Goal: Information Seeking & Learning: Understand process/instructions

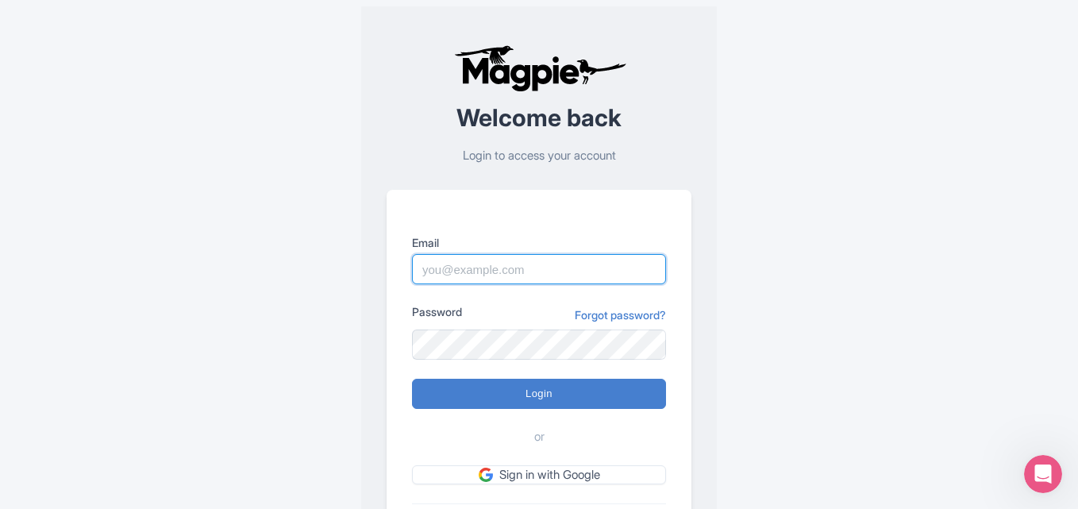
click at [577, 268] on input "Email" at bounding box center [539, 269] width 254 height 30
type input "[PERSON_NAME][EMAIL_ADDRESS][DOMAIN_NAME]"
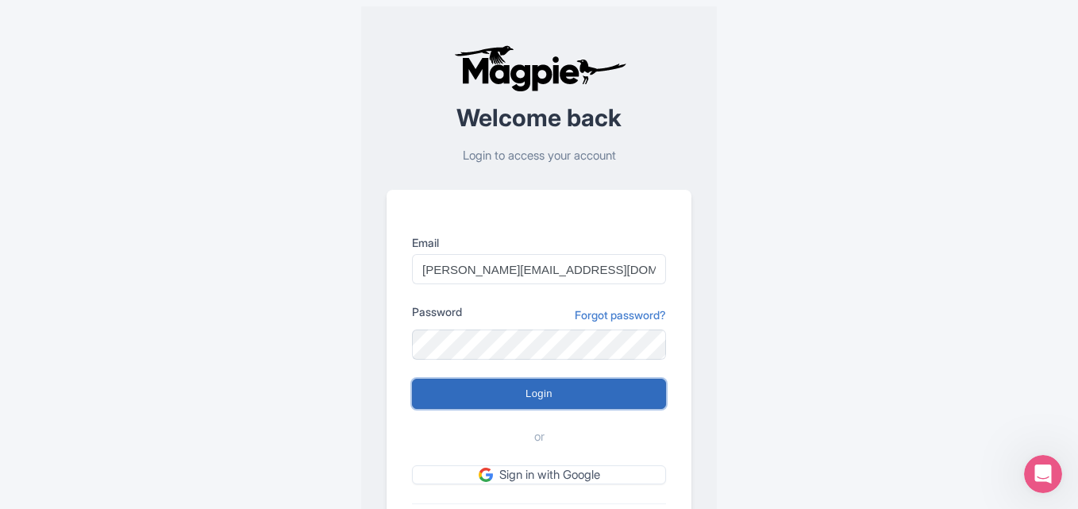
click at [542, 394] on input "Login" at bounding box center [539, 394] width 254 height 30
type input "Logging in..."
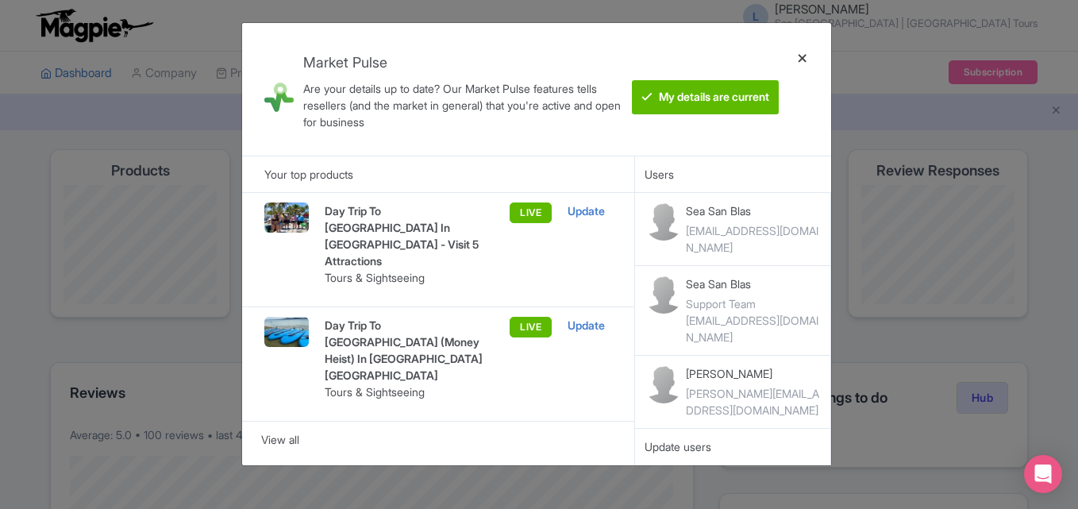
click at [806, 52] on div at bounding box center [802, 89] width 38 height 107
click at [799, 63] on div at bounding box center [802, 89] width 38 height 107
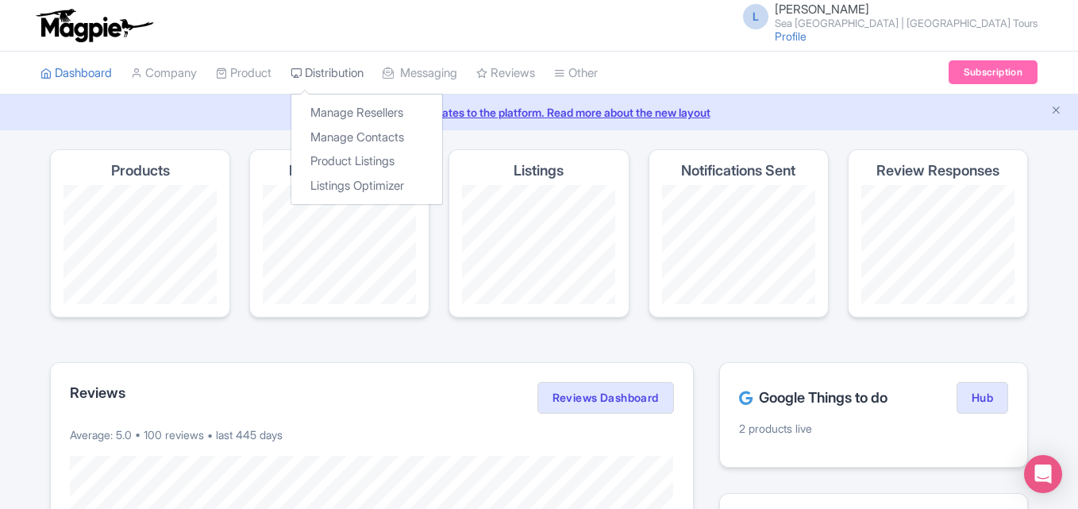
click at [323, 82] on link "Distribution" at bounding box center [327, 74] width 73 height 44
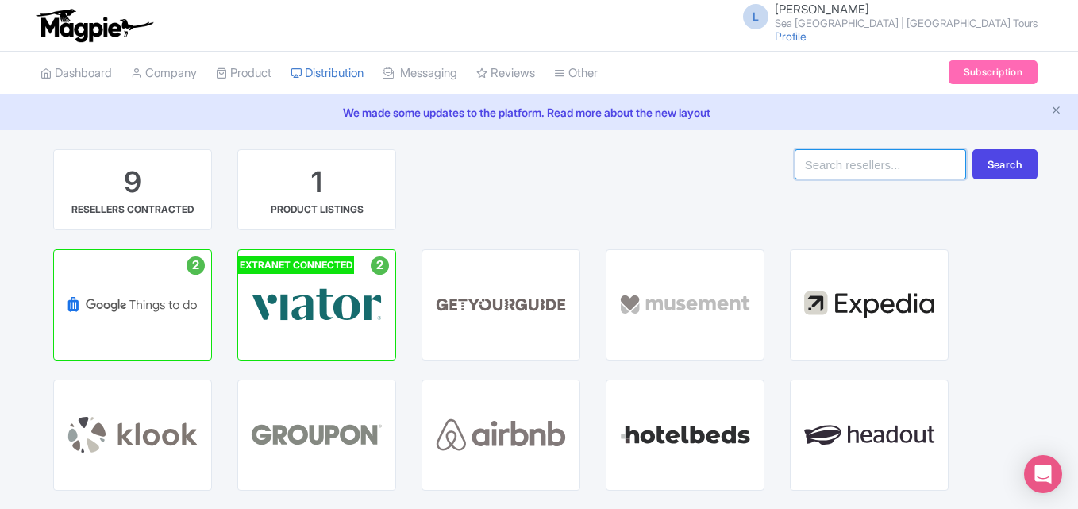
paste input "Muesement"
click at [895, 152] on input "search" at bounding box center [880, 164] width 171 height 30
type input "Muesement"
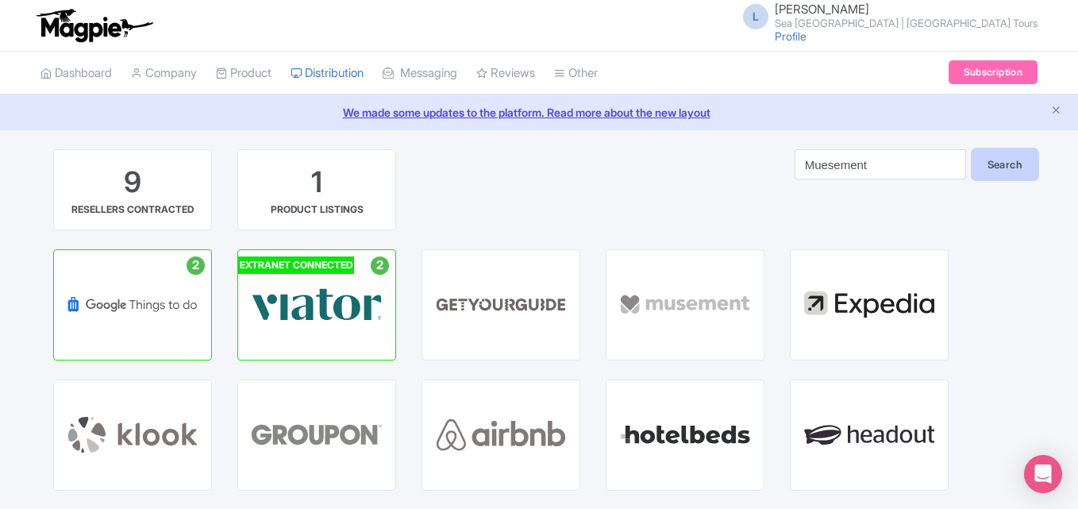
click at [1006, 167] on button "Search" at bounding box center [1004, 164] width 65 height 30
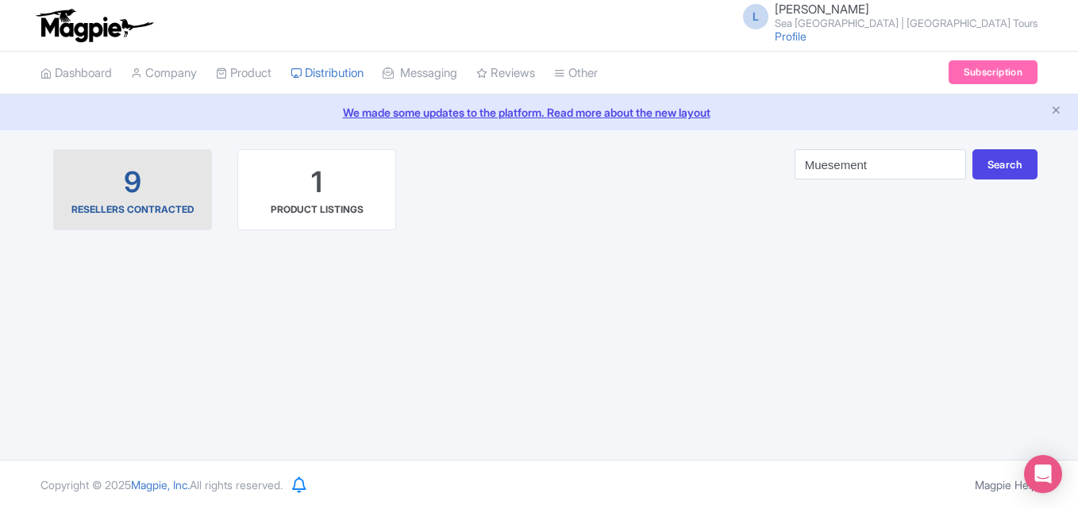
click at [137, 203] on div "RESELLERS CONTRACTED" at bounding box center [132, 209] width 122 height 14
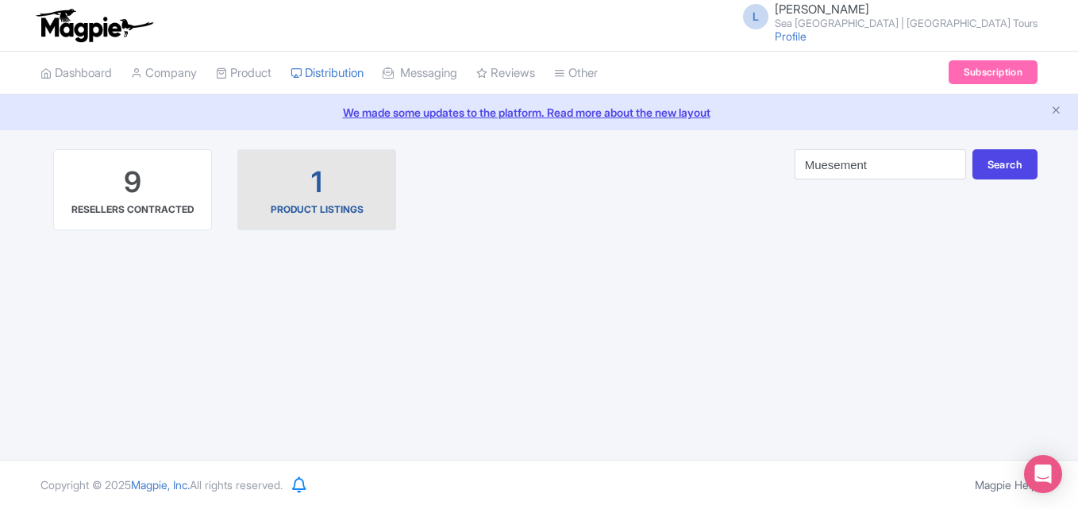
click at [306, 195] on div "1 PRODUCT LISTINGS" at bounding box center [317, 190] width 132 height 54
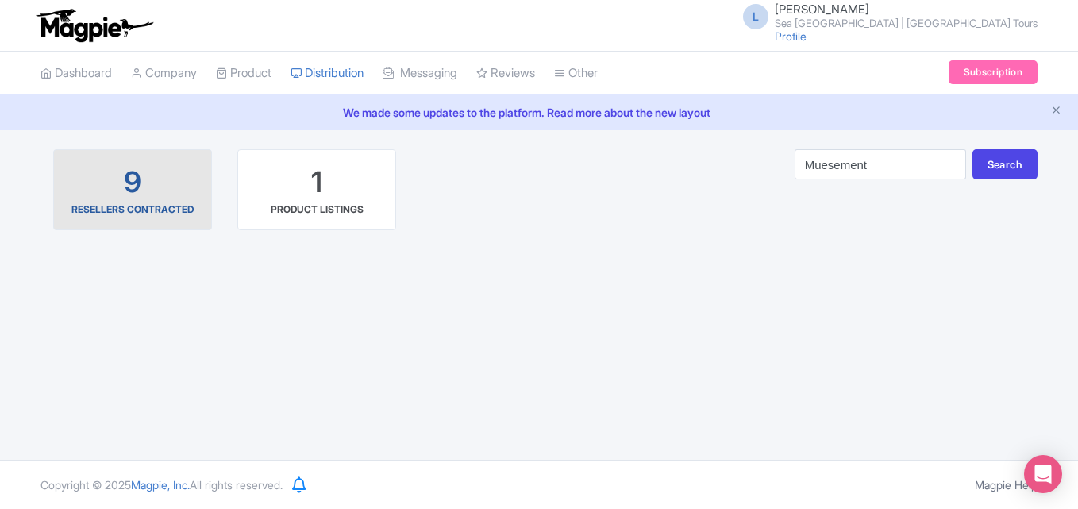
click at [160, 201] on div "9 RESELLERS CONTRACTED" at bounding box center [133, 190] width 132 height 54
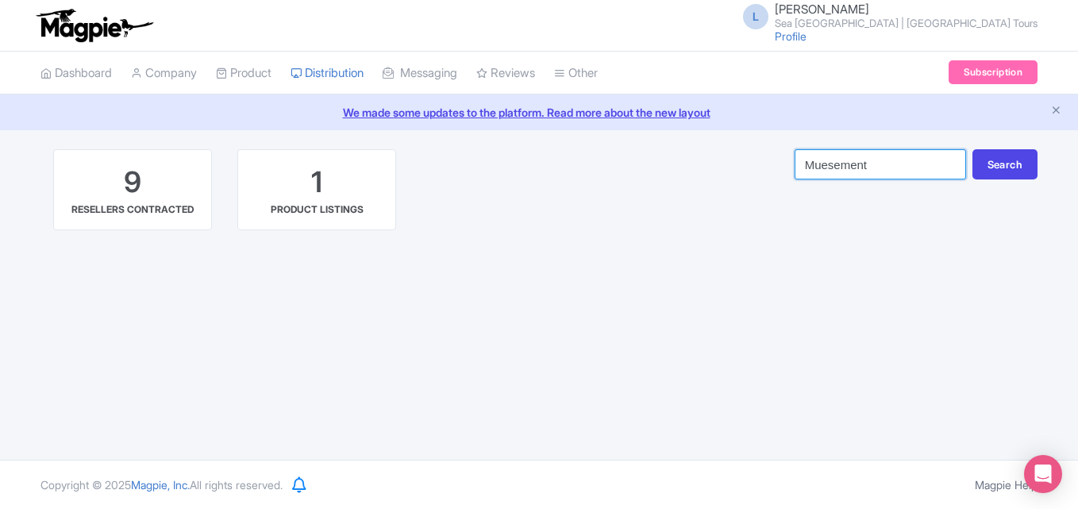
click at [951, 167] on input "Muesement" at bounding box center [880, 164] width 171 height 30
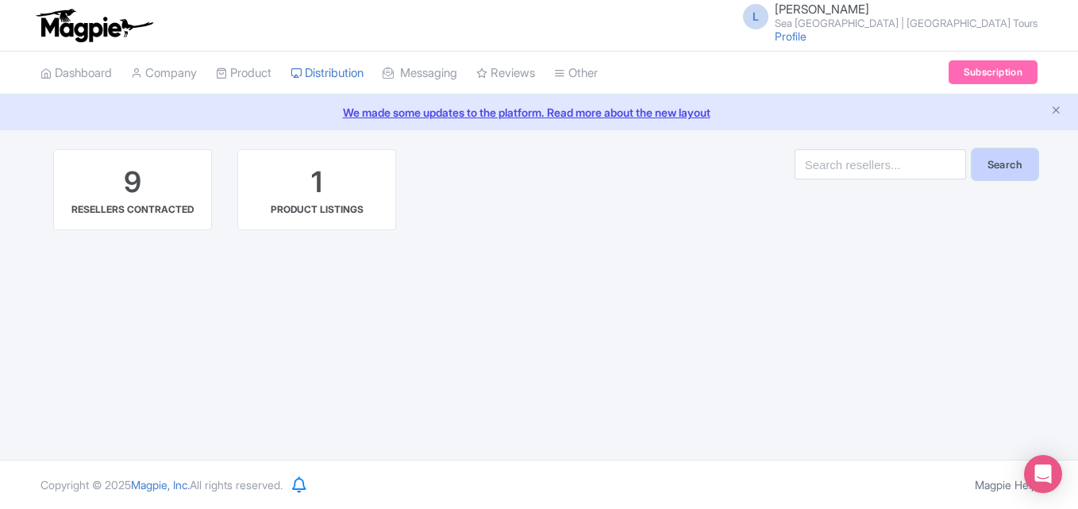
click at [980, 168] on button "Search" at bounding box center [1004, 164] width 65 height 30
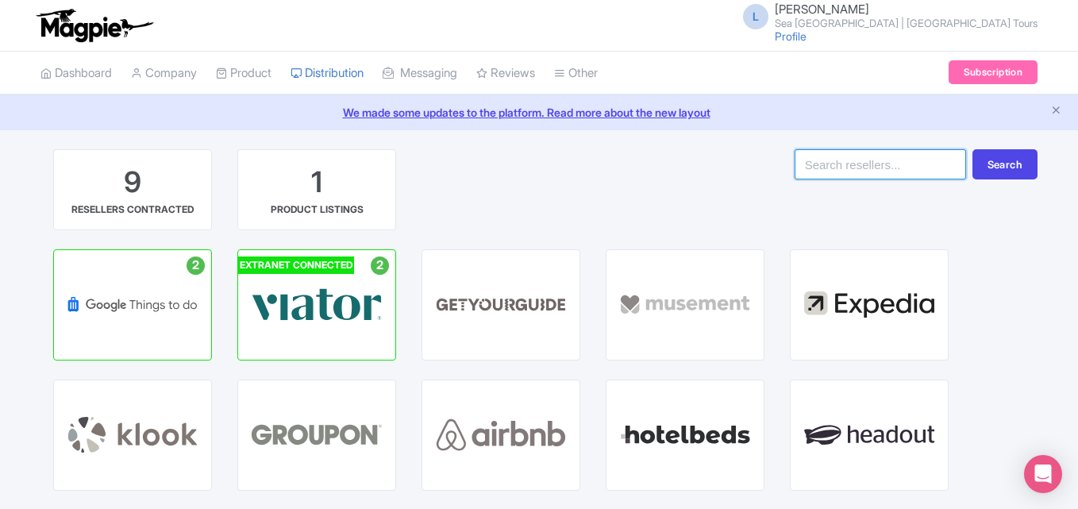
click at [900, 158] on input "search" at bounding box center [880, 164] width 171 height 30
paste input "Muesement"
type input "Mu"
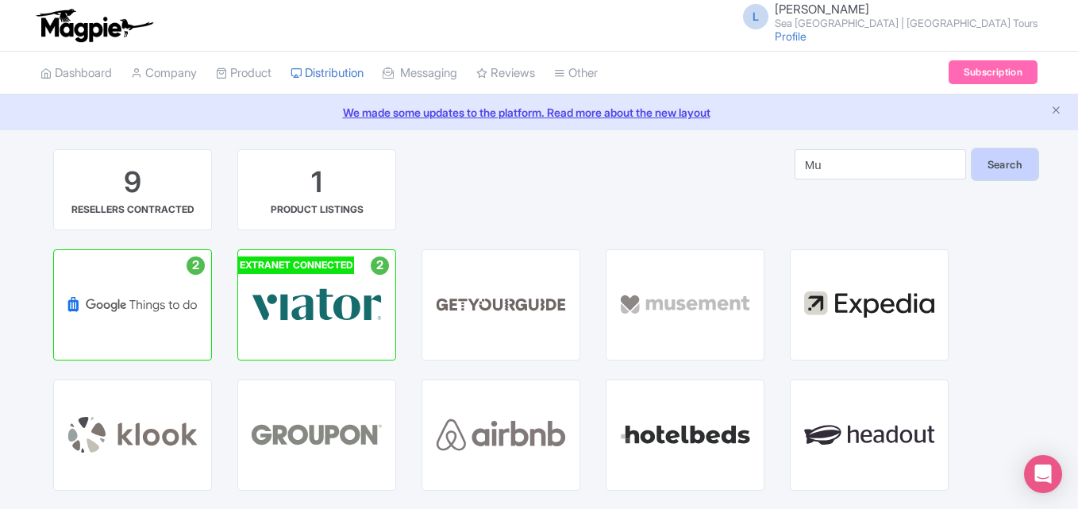
click at [1035, 165] on button "Search" at bounding box center [1004, 164] width 65 height 30
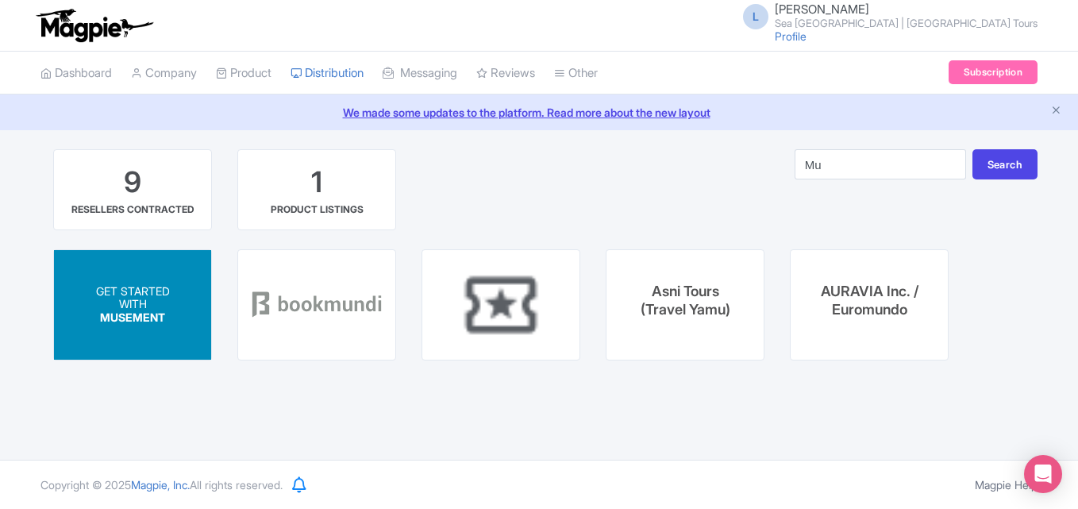
click at [135, 309] on p "WITH" at bounding box center [133, 304] width 74 height 13
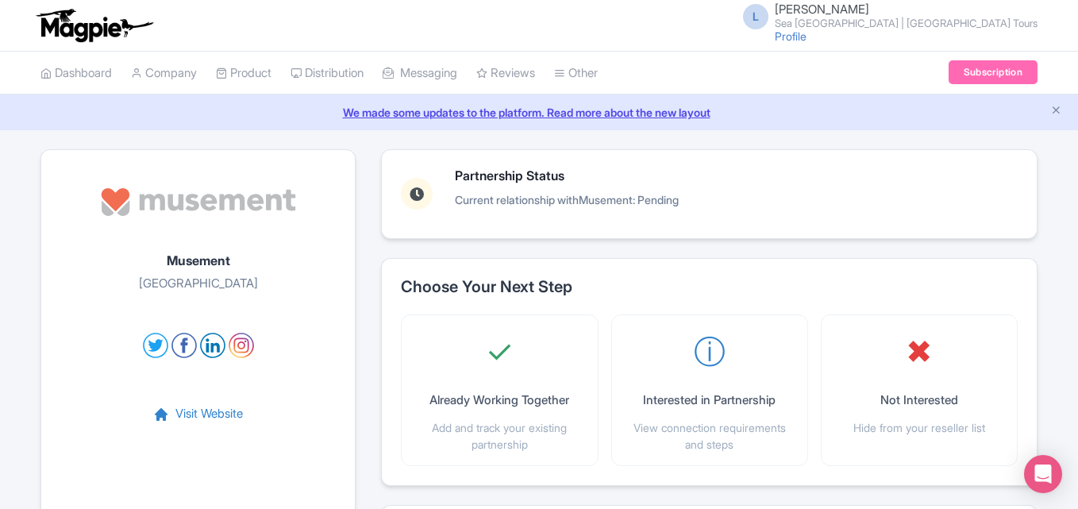
drag, startPoint x: 814, startPoint y: 112, endPoint x: 776, endPoint y: 241, distance: 134.9
click at [776, 241] on div "Partnership Status Current relationship with Musement : Pending Choose Your Nex…" at bounding box center [709, 502] width 656 height 706
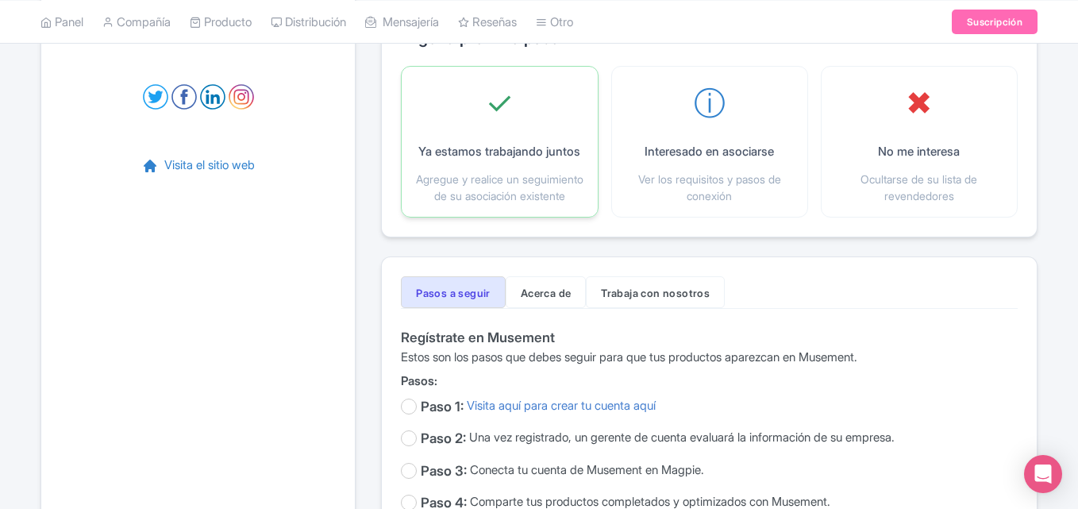
scroll to position [263, 0]
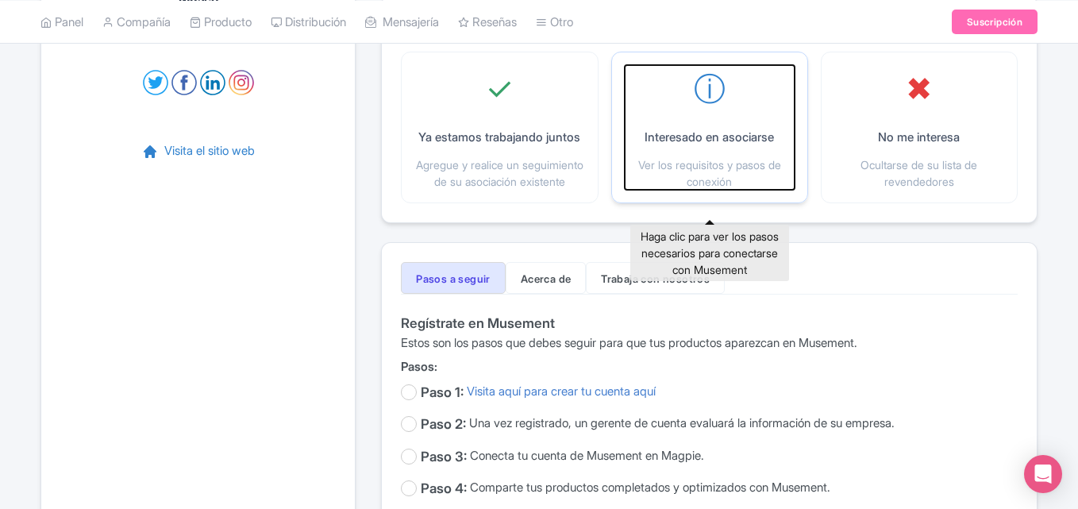
click at [714, 146] on p "Interesado en asociarse" at bounding box center [709, 138] width 129 height 18
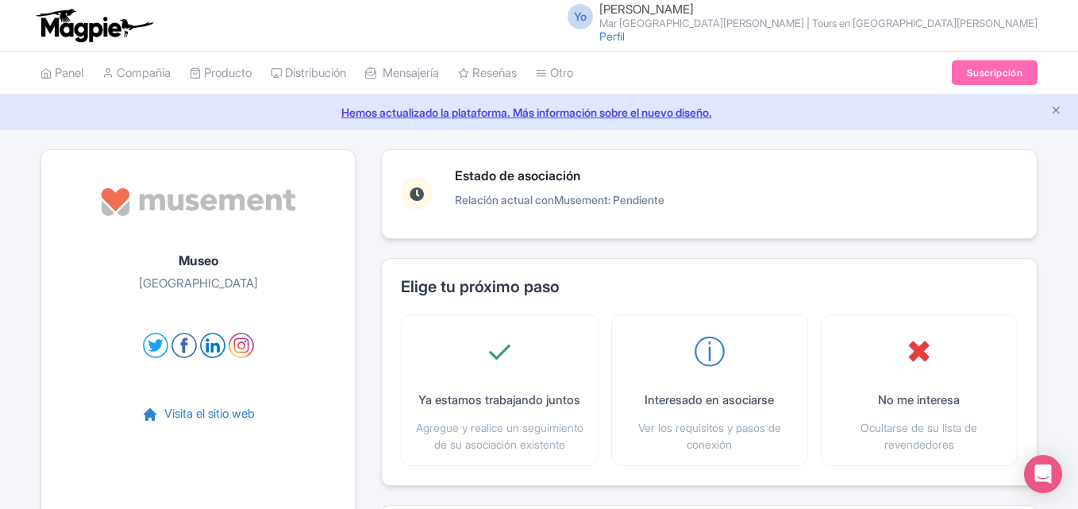
click at [590, 260] on div "Elige tu próximo paso ✓ Ya estamos trabajando juntos Agregue y realice un segui…" at bounding box center [709, 372] width 656 height 228
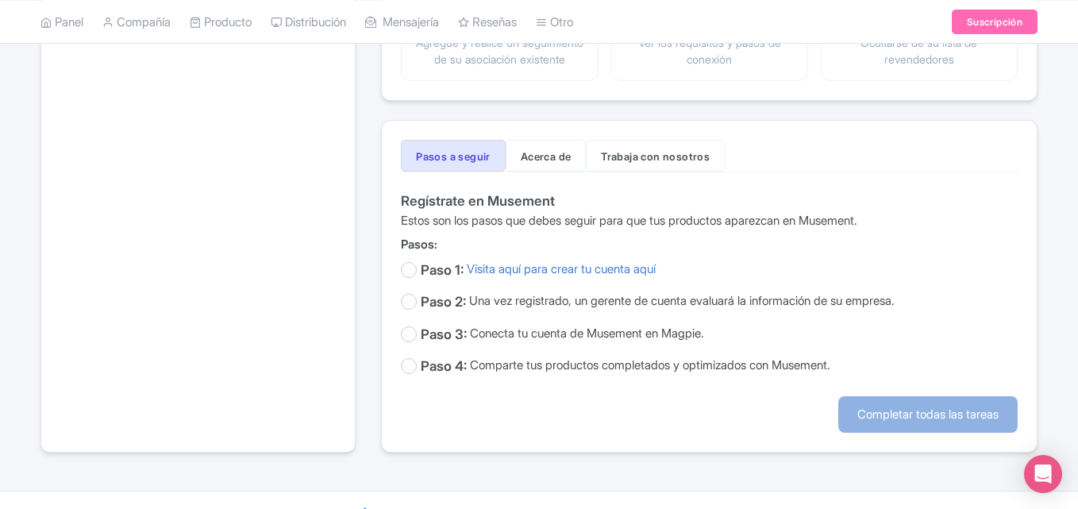
scroll to position [386, 0]
click at [637, 160] on button "Trabaja con nosotros" at bounding box center [655, 155] width 139 height 32
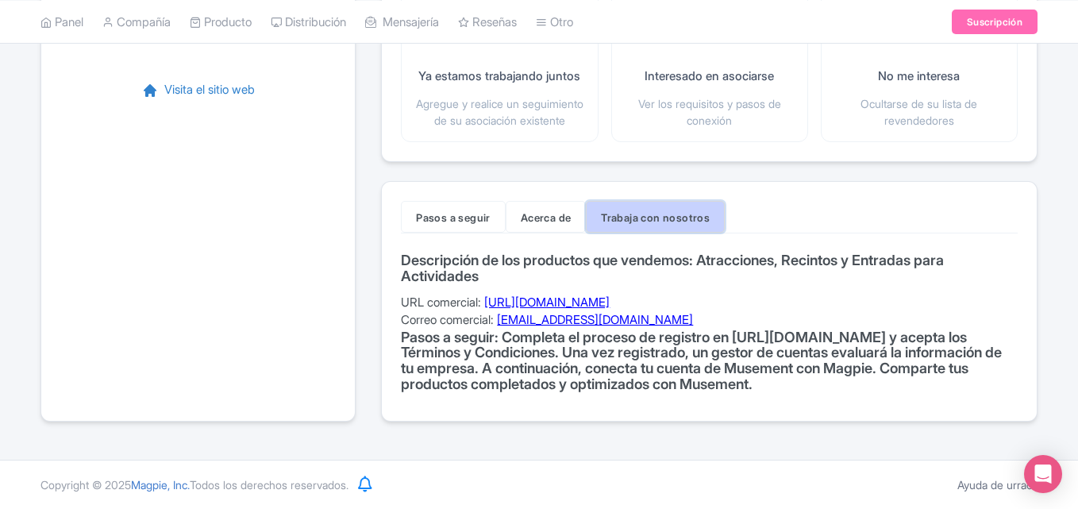
scroll to position [356, 0]
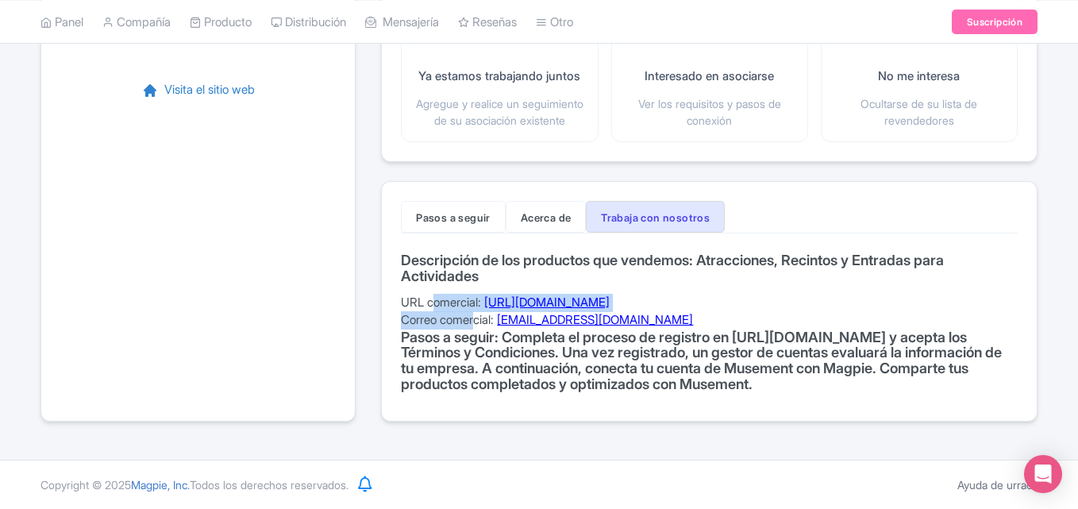
drag, startPoint x: 437, startPoint y: 291, endPoint x: 482, endPoint y: 296, distance: 45.6
click at [482, 296] on div "Descripción de los productos que vendemos: Atracciones, Recintos y Entradas par…" at bounding box center [709, 326] width 617 height 149
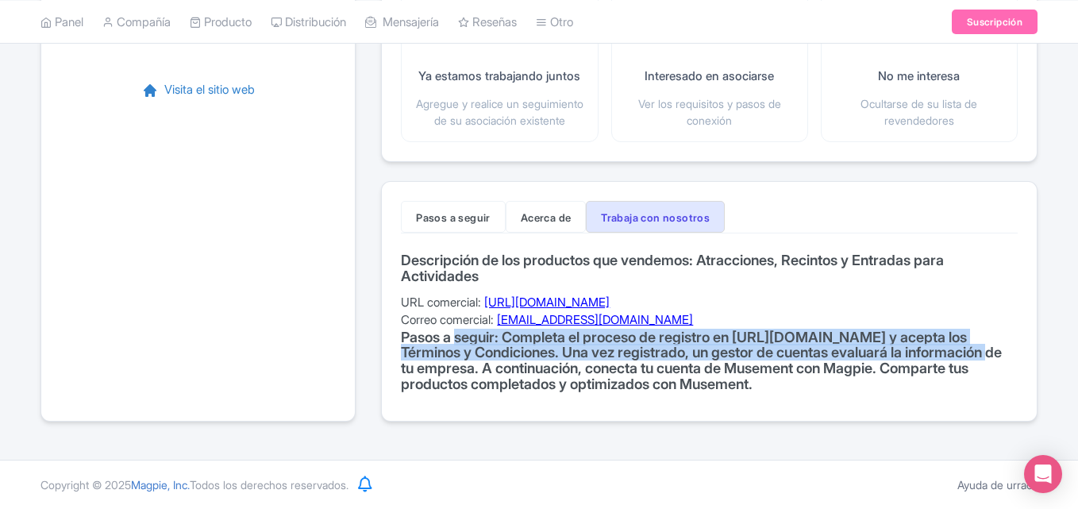
drag, startPoint x: 457, startPoint y: 329, endPoint x: 646, endPoint y: 353, distance: 190.4
click at [646, 353] on font "Pasos a seguir: Completa el proceso de registro en https://business.musement.co…" at bounding box center [701, 360] width 601 height 63
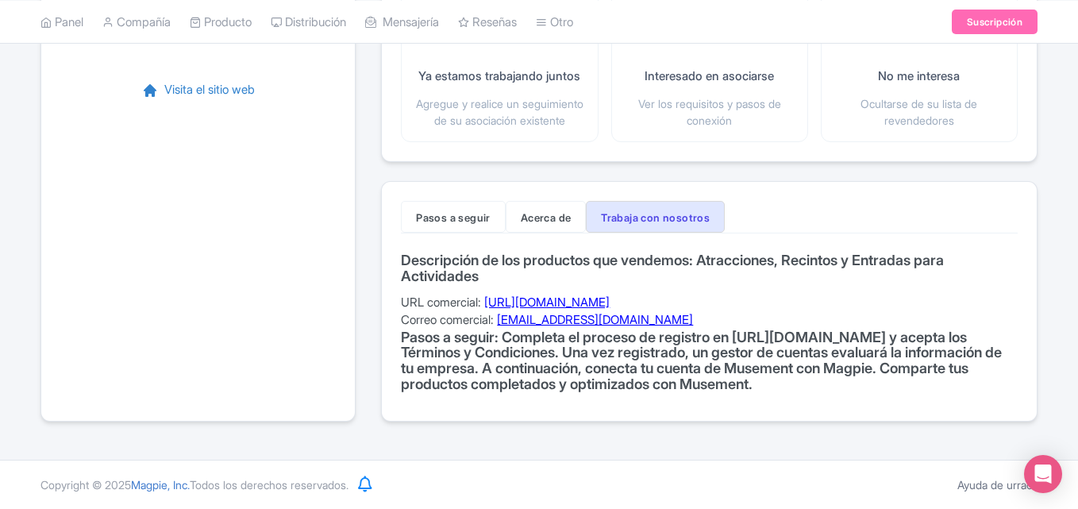
click at [795, 352] on font "Pasos a seguir: Completa el proceso de registro en https://business.musement.co…" at bounding box center [701, 360] width 601 height 63
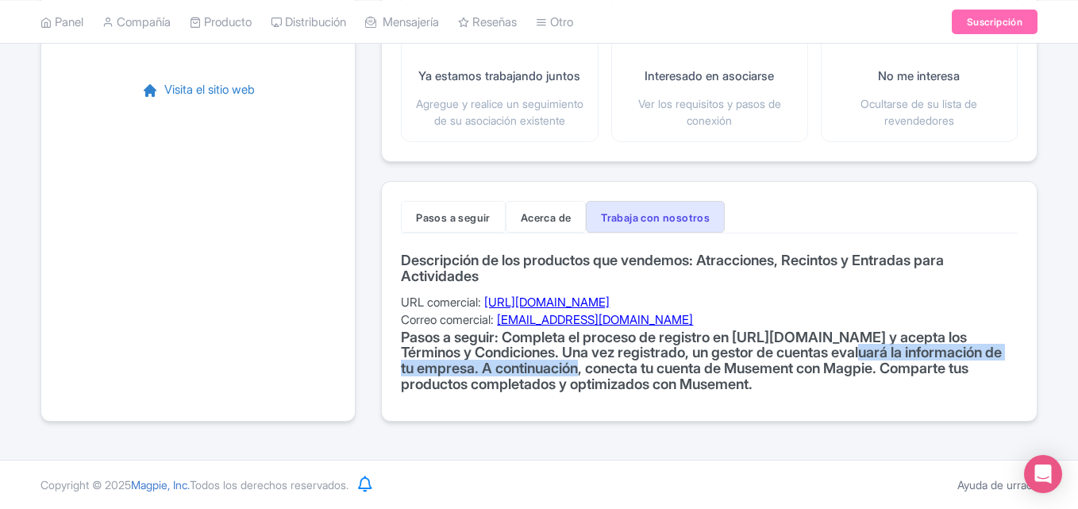
drag, startPoint x: 510, startPoint y: 351, endPoint x: 852, endPoint y: 352, distance: 341.3
click at [852, 352] on font "Pasos a seguir: Completa el proceso de registro en https://business.musement.co…" at bounding box center [701, 360] width 601 height 63
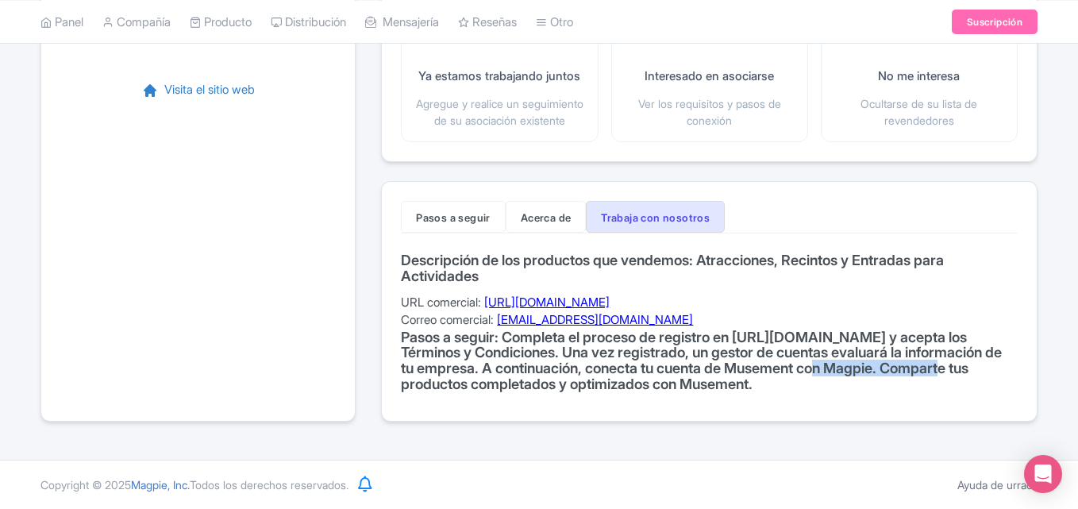
drag, startPoint x: 478, startPoint y: 367, endPoint x: 613, endPoint y: 364, distance: 135.0
click at [613, 364] on font "Pasos a seguir: Completa el proceso de registro en https://business.musement.co…" at bounding box center [701, 360] width 601 height 63
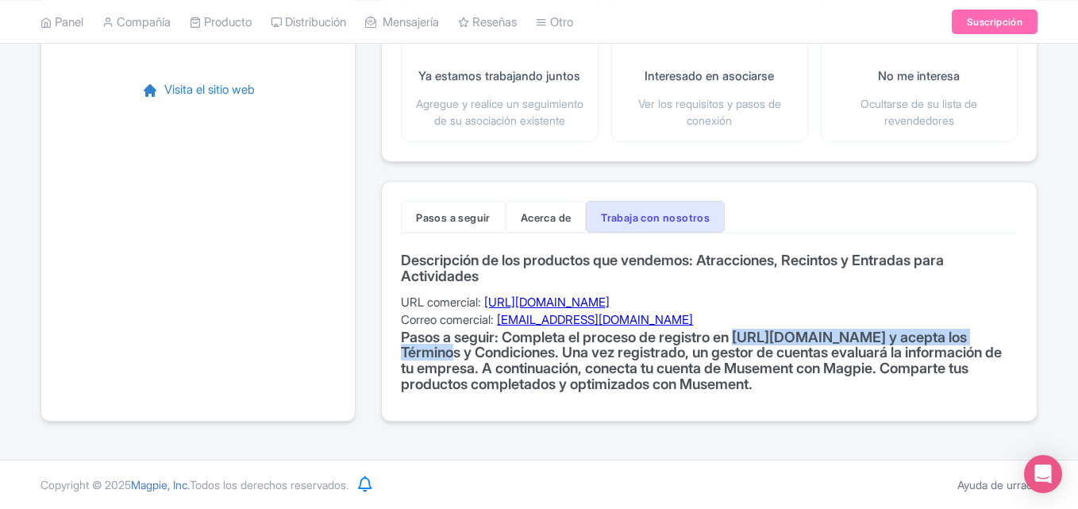
drag, startPoint x: 403, startPoint y: 339, endPoint x: 685, endPoint y: 333, distance: 281.8
click at [685, 333] on font "Pasos a seguir: Completa el proceso de registro en https://business.musement.co…" at bounding box center [701, 360] width 601 height 63
copy font "https://business.musement.com/register/"
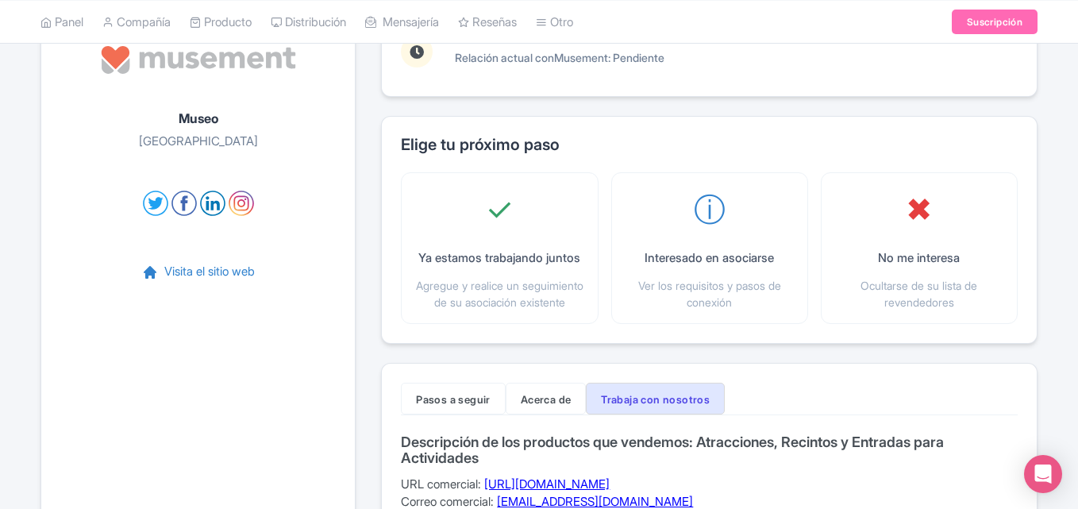
scroll to position [0, 0]
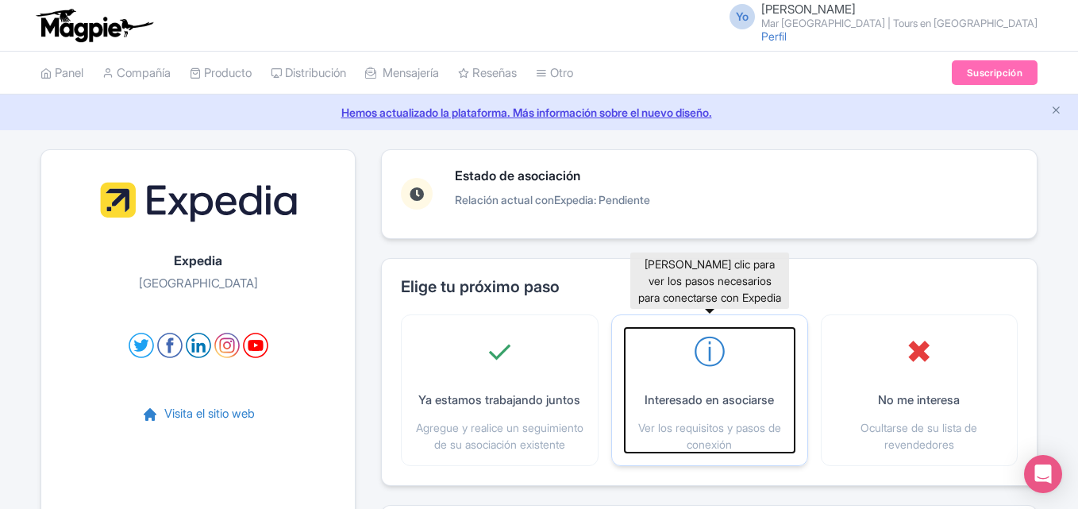
click at [715, 362] on font "ⓘ" at bounding box center [710, 351] width 32 height 39
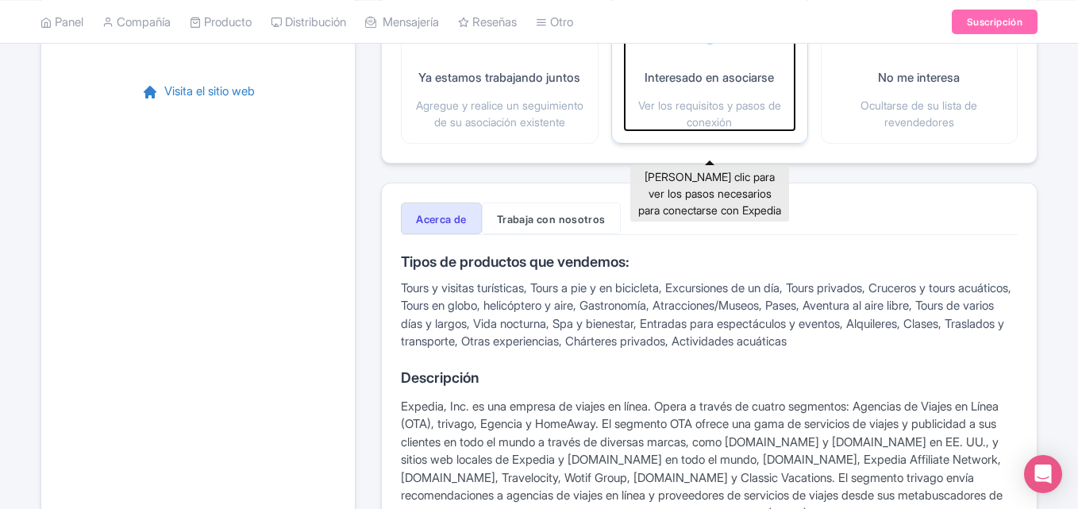
scroll to position [323, 0]
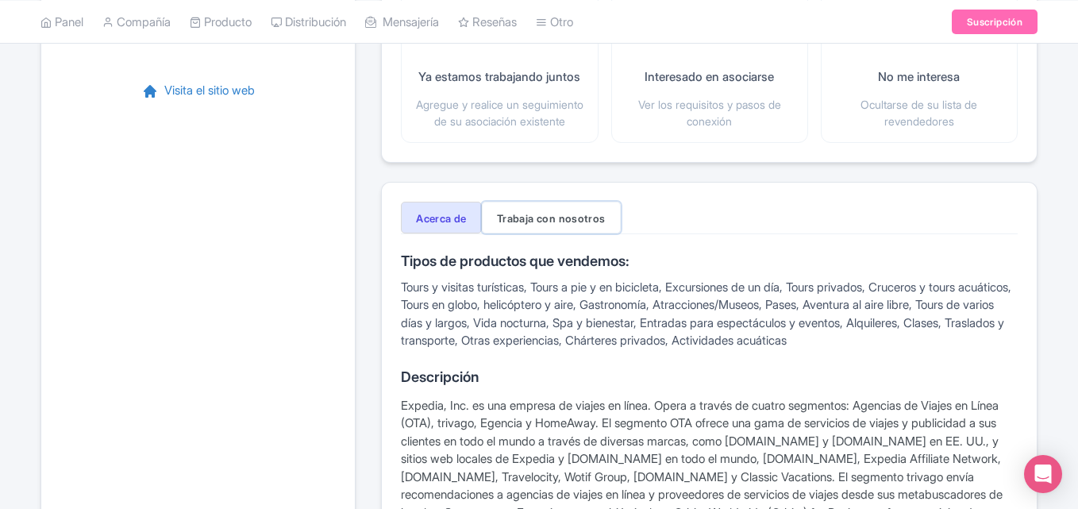
click at [584, 225] on font "Trabaja con nosotros" at bounding box center [551, 218] width 109 height 13
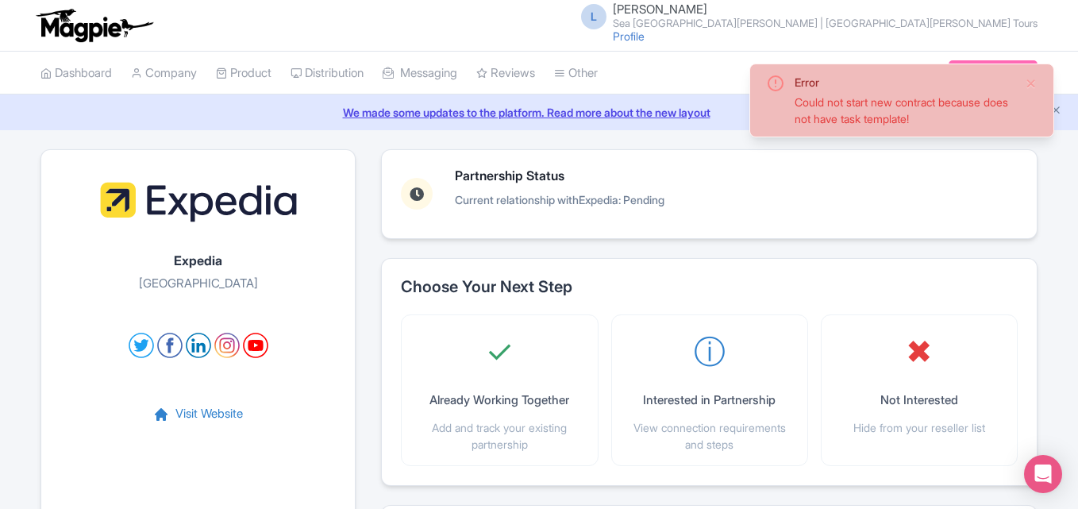
scroll to position [489, 0]
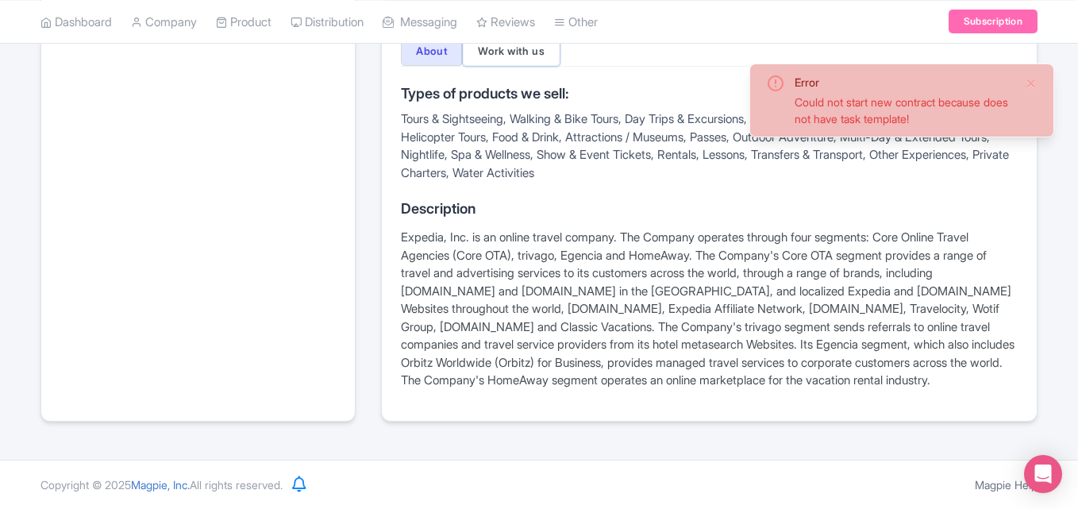
click at [521, 59] on button "Work with us" at bounding box center [511, 51] width 97 height 30
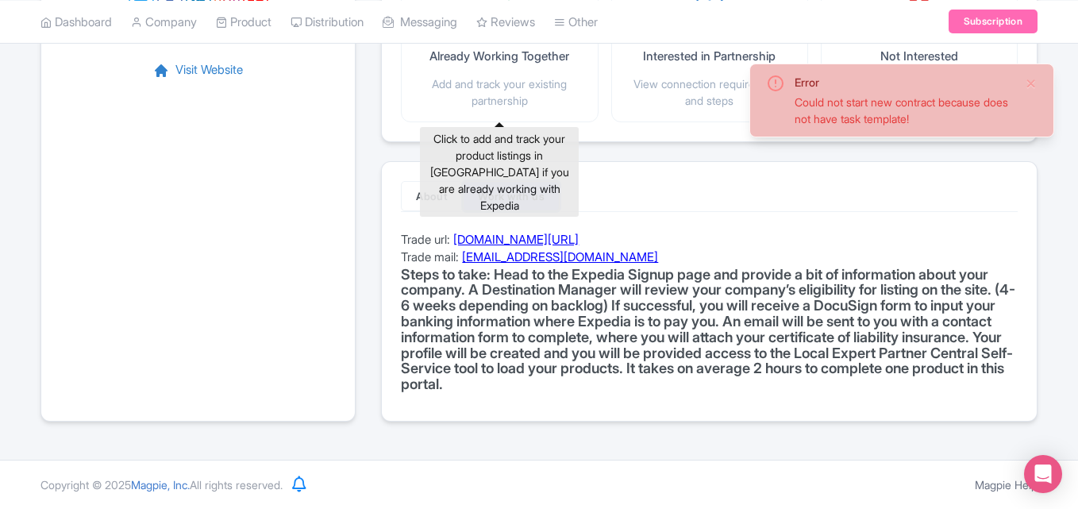
scroll to position [344, 0]
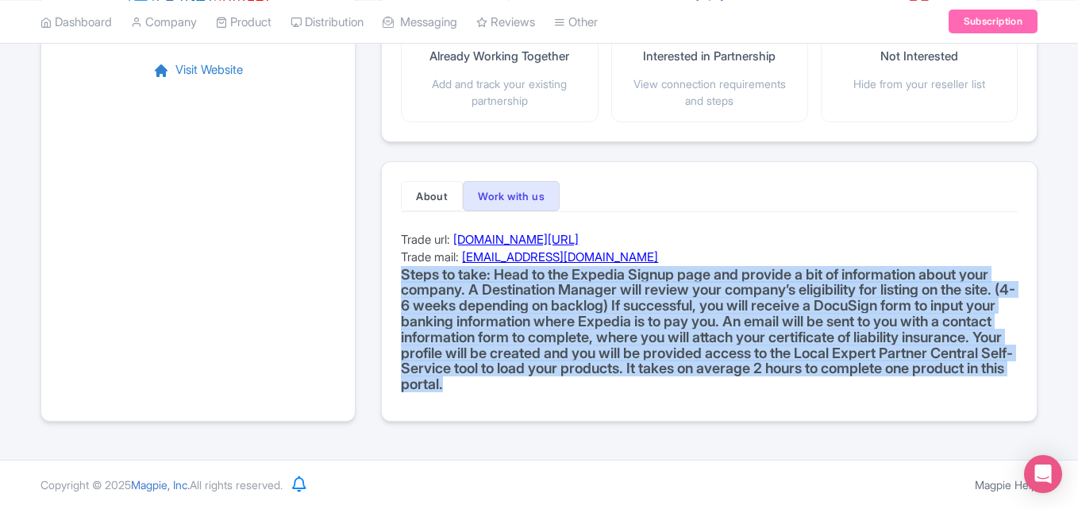
drag, startPoint x: 674, startPoint y: 388, endPoint x: 393, endPoint y: 267, distance: 305.8
click at [393, 267] on div "About Work with us Types of products we sell: Tours & Sightseeing, Walking & Bi…" at bounding box center [709, 291] width 656 height 260
copy h4 "Steps to take: Head to the Expedia Signup page and provide a bit of information…"
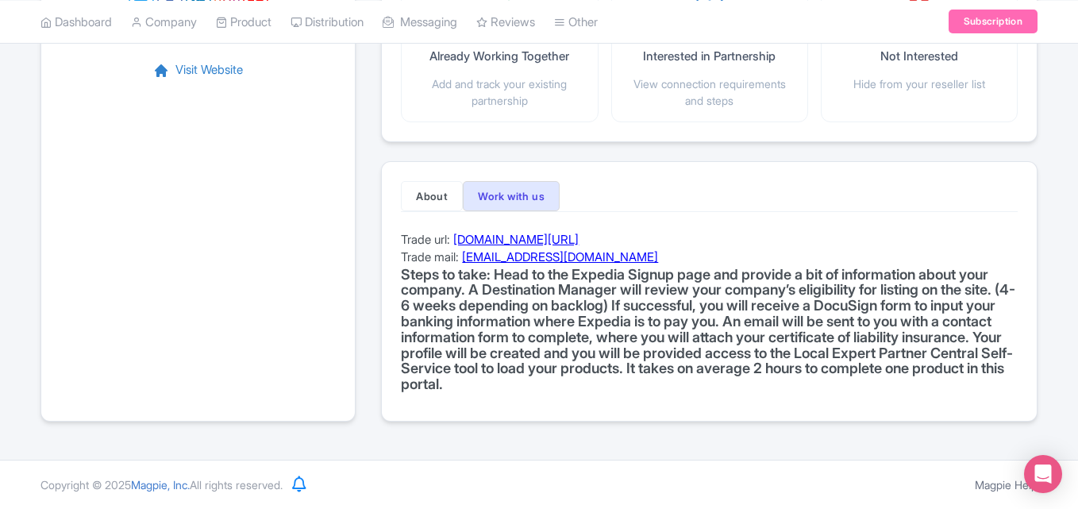
click at [760, 220] on div "About Work with us Types of products we sell: Tours & Sightseeing, Walking & Bi…" at bounding box center [709, 291] width 656 height 260
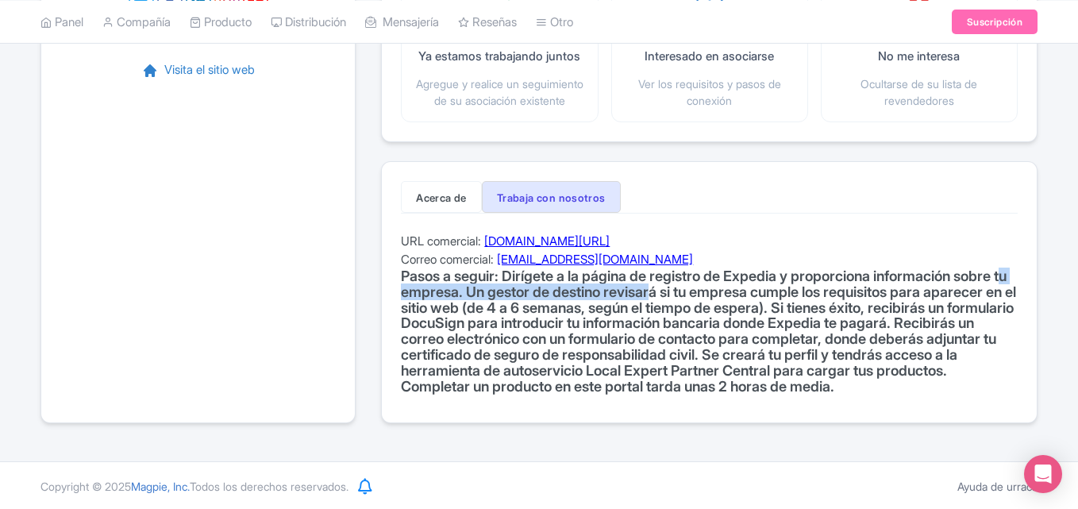
drag, startPoint x: 452, startPoint y: 305, endPoint x: 719, endPoint y: 316, distance: 266.9
click at [719, 316] on font "Pasos a seguir: Dirígete a la página de registro de Expedia y proporciona infor…" at bounding box center [708, 330] width 615 height 127
drag, startPoint x: 422, startPoint y: 309, endPoint x: 782, endPoint y: 314, distance: 359.6
click at [782, 314] on font "Pasos a seguir: Dirígete a la página de registro de Expedia y proporciona infor…" at bounding box center [708, 330] width 615 height 127
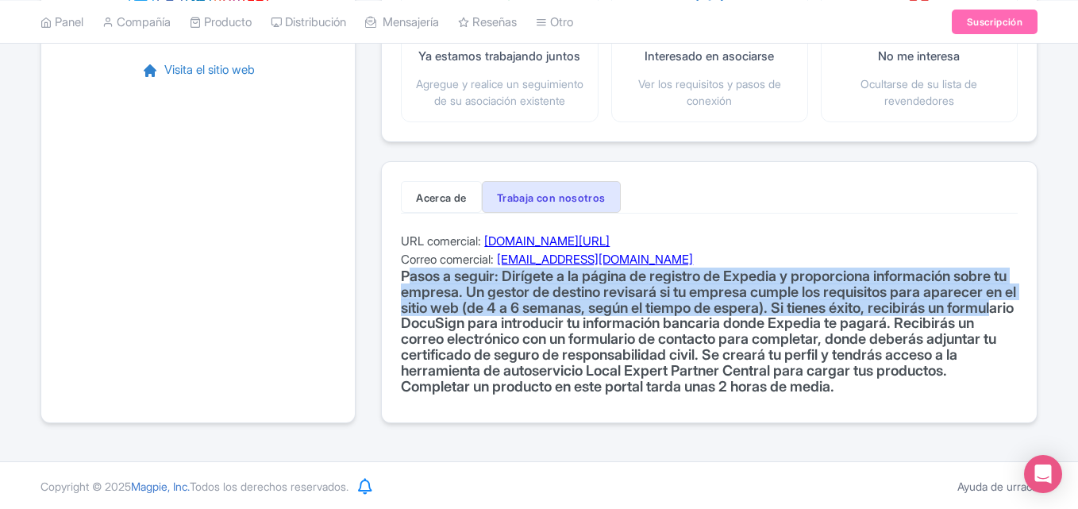
drag, startPoint x: 533, startPoint y: 338, endPoint x: 392, endPoint y: 291, distance: 148.3
click at [392, 291] on div "Acerca de Trabaja con nosotros Tipos de productos que vendemos: Tours y visitas…" at bounding box center [709, 292] width 656 height 263
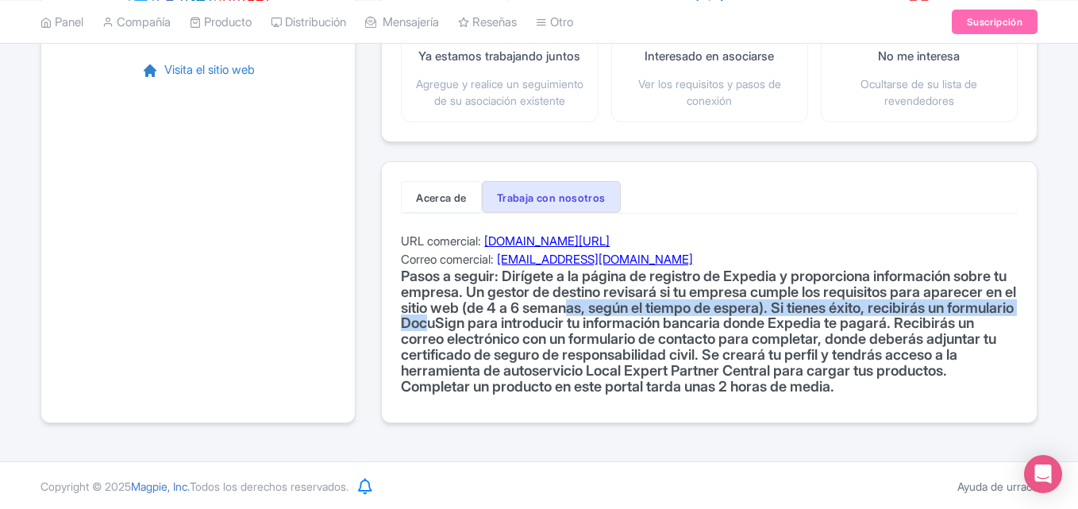
drag, startPoint x: 582, startPoint y: 337, endPoint x: 678, endPoint y: 317, distance: 97.9
click at [678, 317] on font "Pasos a seguir: Dirígete a la página de registro de Expedia y proporciona infor…" at bounding box center [708, 330] width 615 height 127
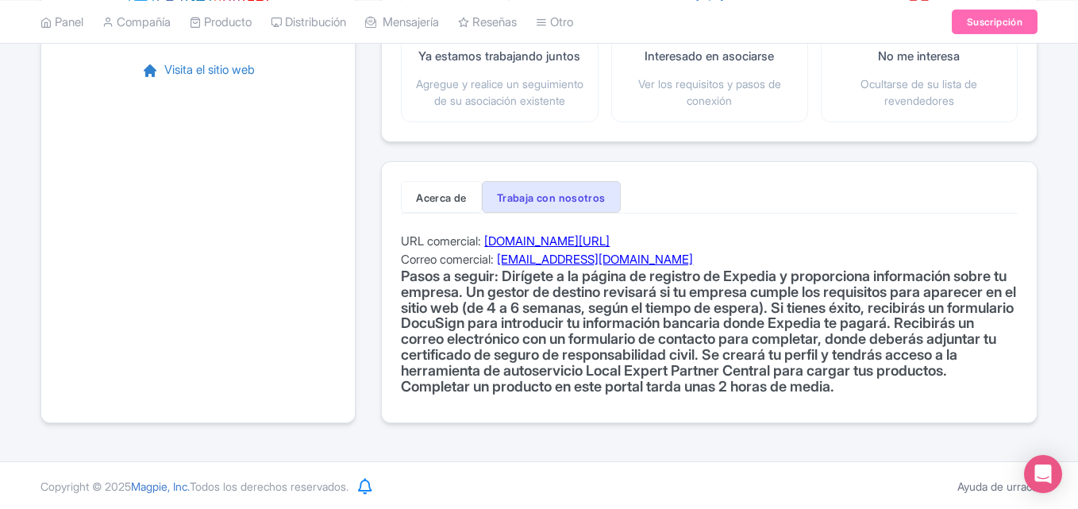
click at [592, 248] on font "join.localexpertpartnercentral.com/" at bounding box center [546, 240] width 125 height 15
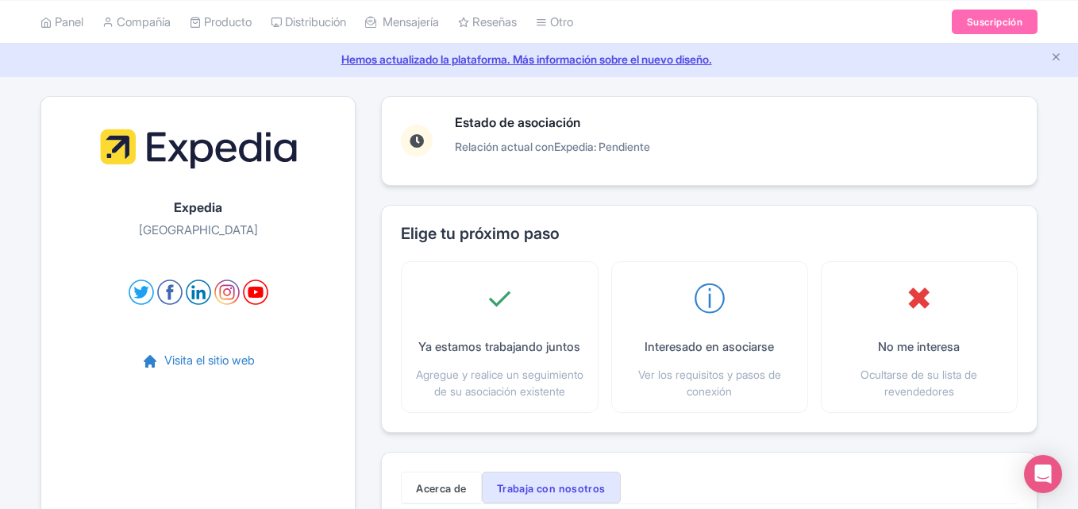
scroll to position [52, 0]
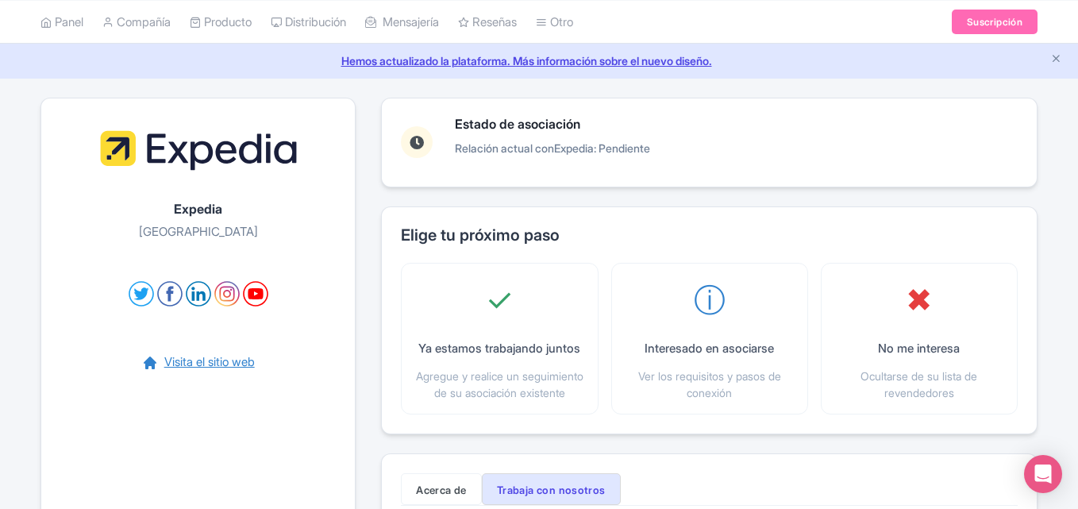
click at [211, 365] on font "Visita el sitio web" at bounding box center [209, 361] width 90 height 15
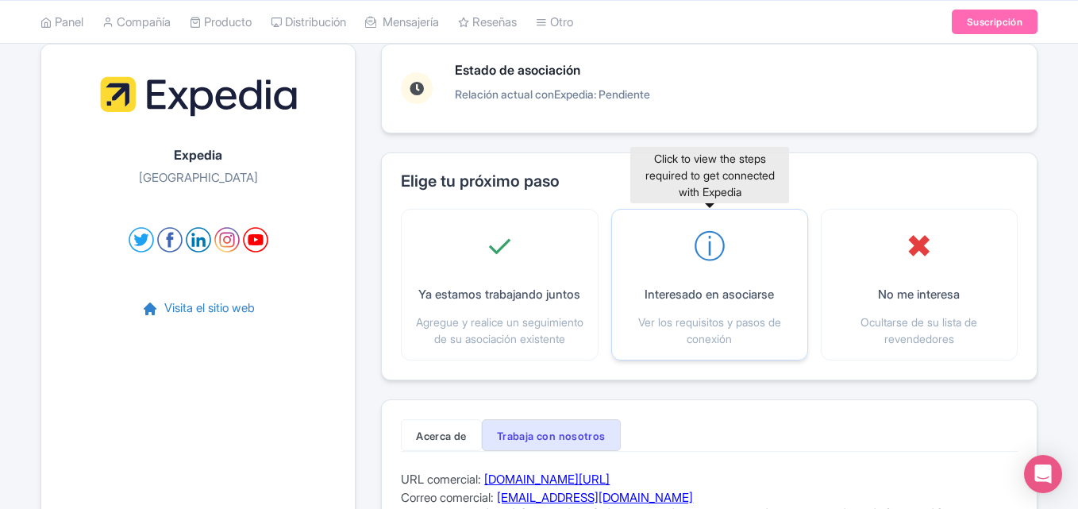
scroll to position [362, 0]
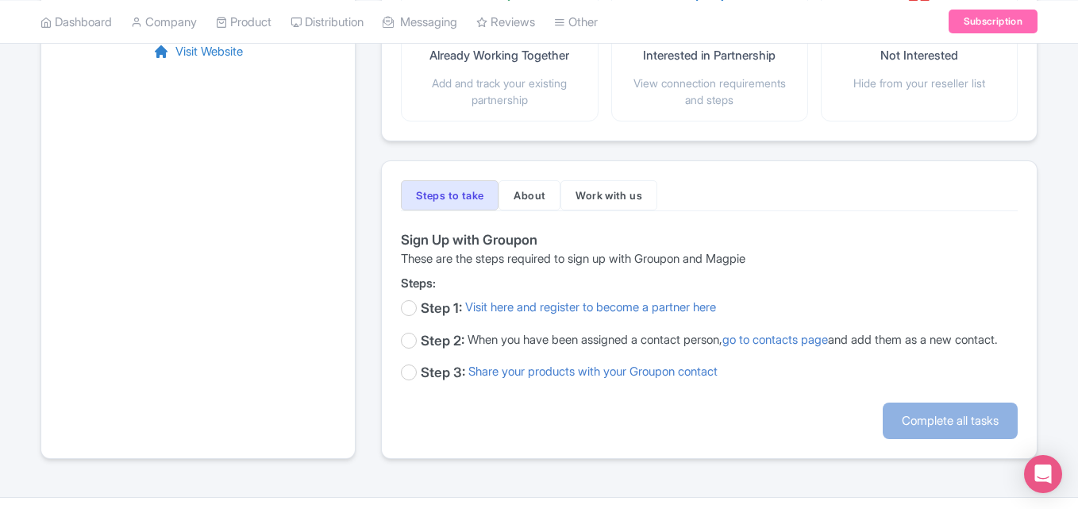
scroll to position [355, 0]
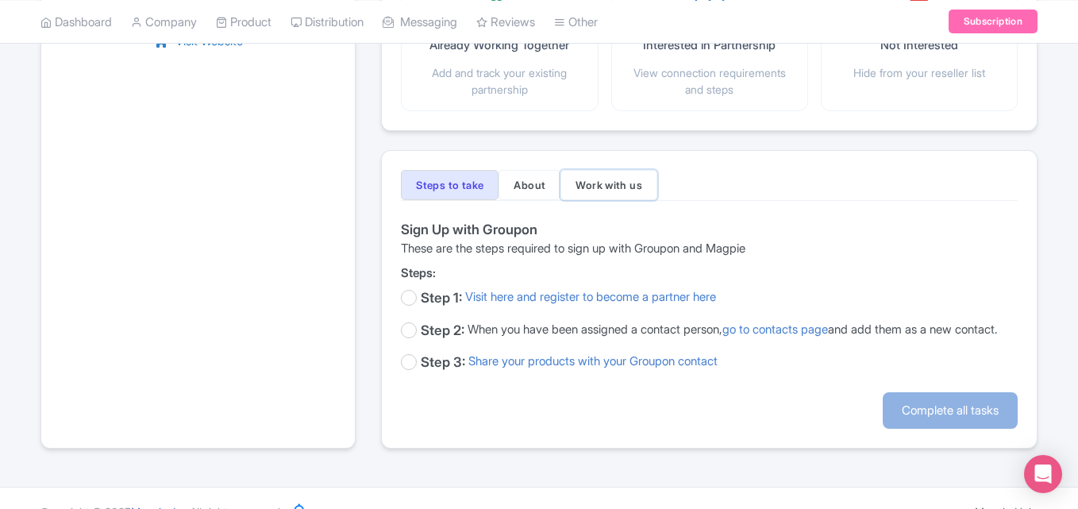
click at [615, 185] on button "Work with us" at bounding box center [608, 185] width 97 height 30
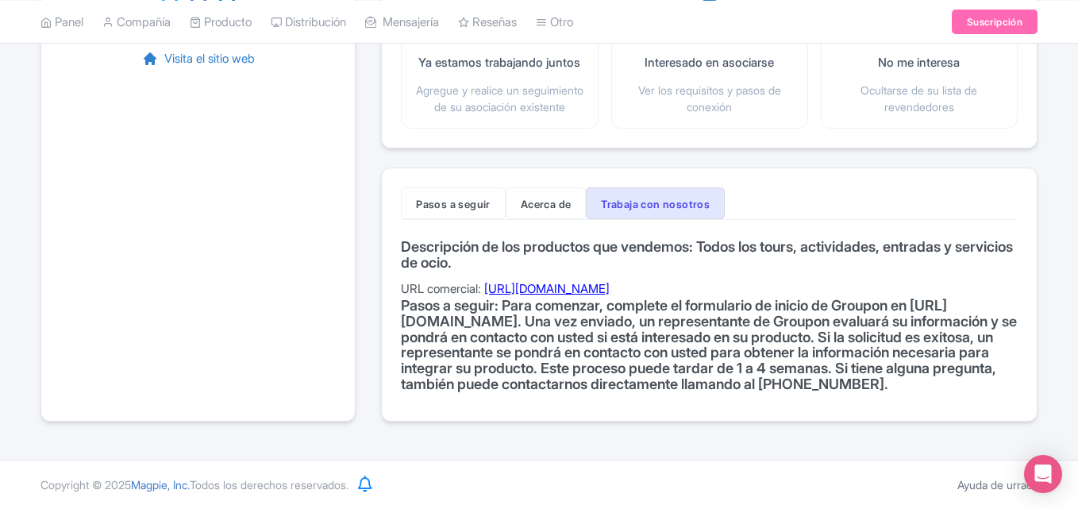
scroll to position [359, 0]
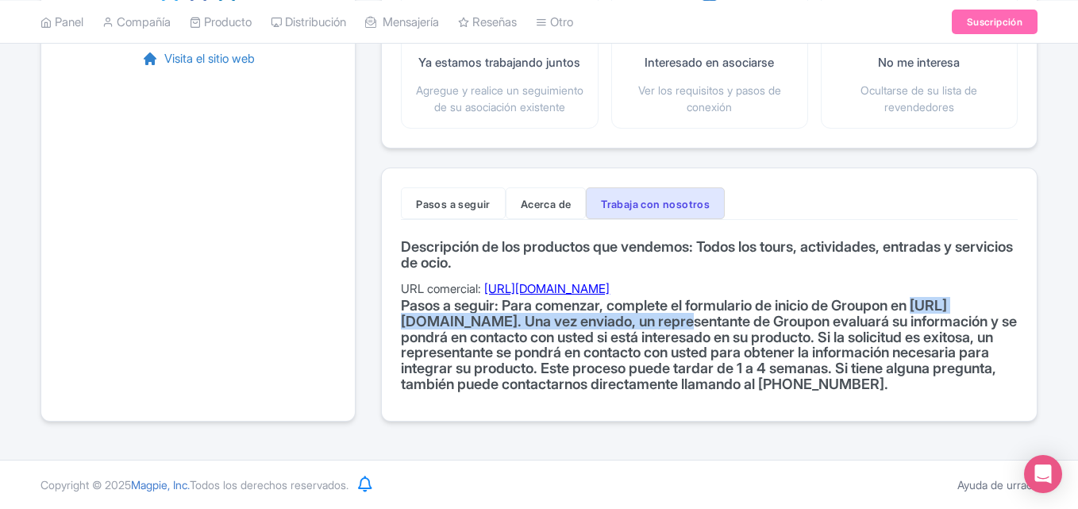
drag, startPoint x: 402, startPoint y: 319, endPoint x: 742, endPoint y: 317, distance: 339.7
click at [742, 317] on font "Pasos a seguir: Para comenzar, complete el formulario de inicio de Groupon en h…" at bounding box center [709, 344] width 616 height 95
copy font "https://www.groupon.com/merchant/things-to-do"
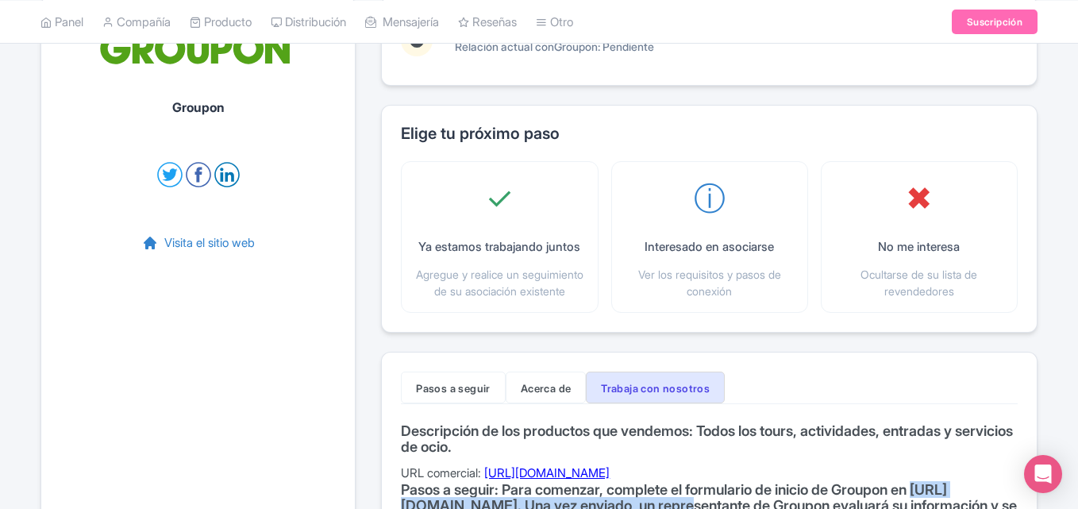
scroll to position [152, 0]
click at [985, 25] on font "Suscripción" at bounding box center [995, 21] width 56 height 12
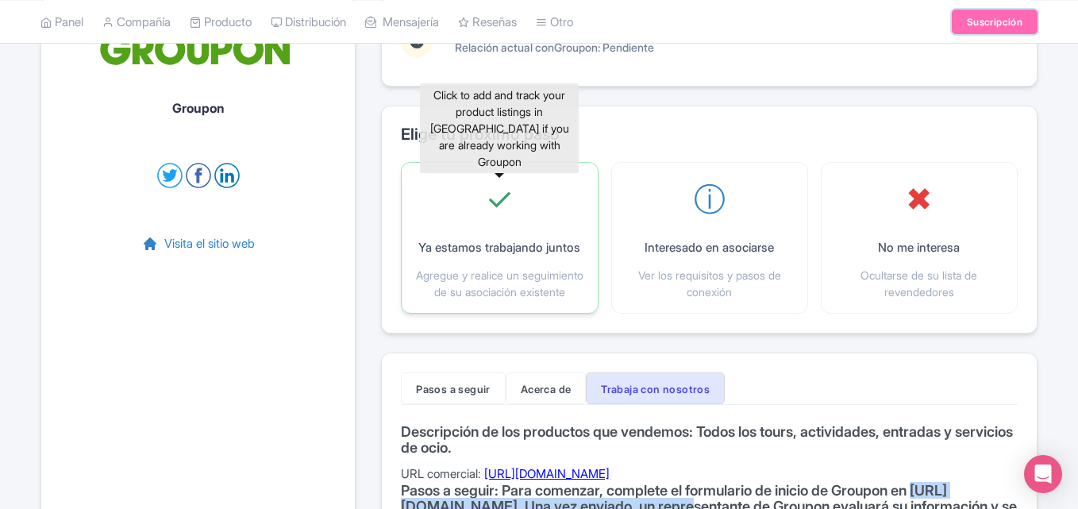
scroll to position [0, 0]
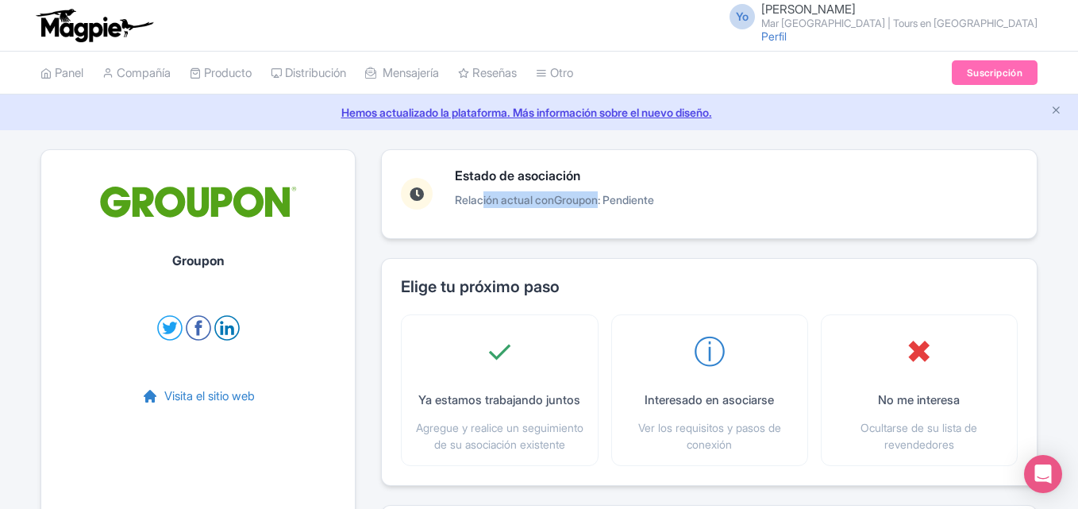
drag, startPoint x: 475, startPoint y: 199, endPoint x: 606, endPoint y: 191, distance: 131.2
click at [606, 191] on p "Relación actual con Groupon : Pendiente" at bounding box center [554, 199] width 199 height 17
click at [464, 206] on font "Relación actual con" at bounding box center [504, 199] width 99 height 13
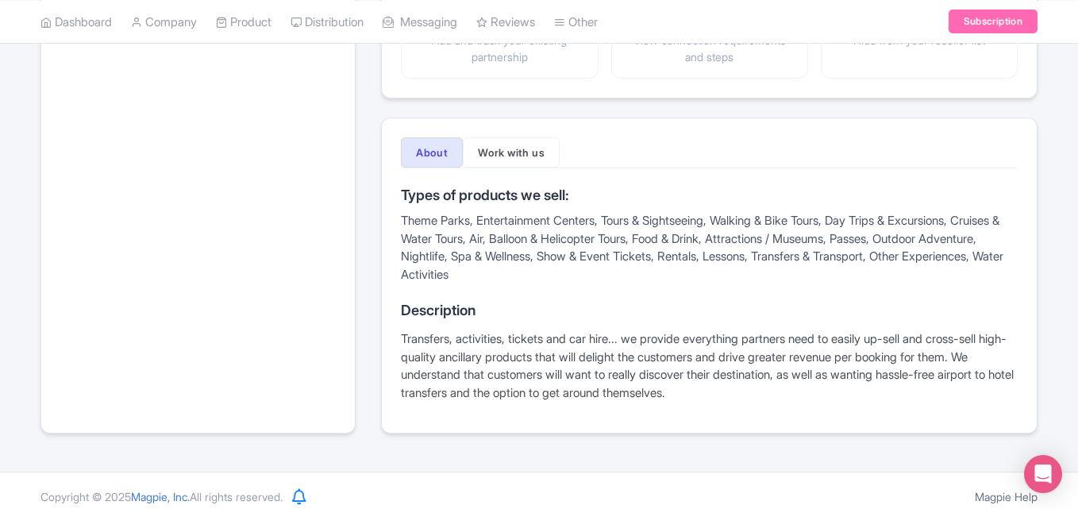
scroll to position [399, 0]
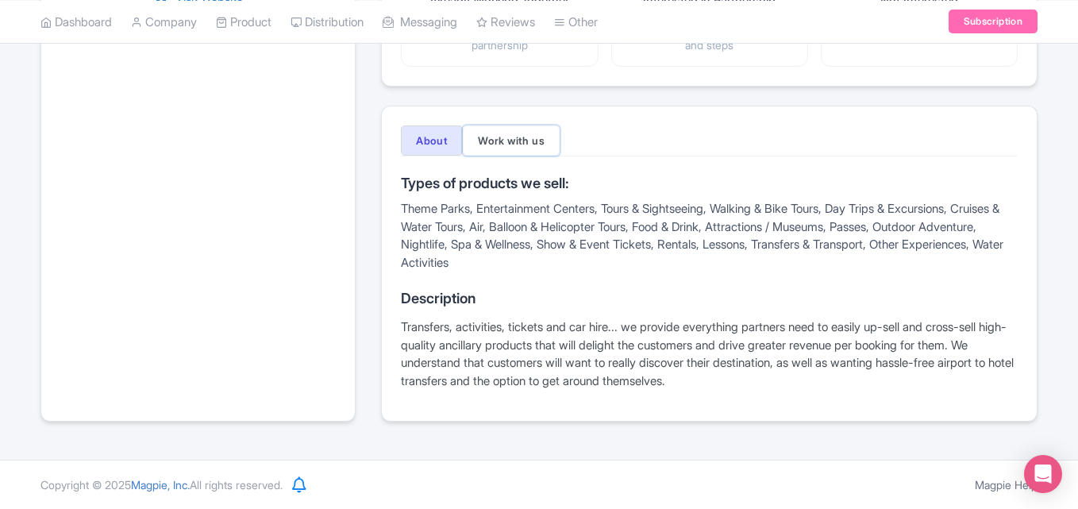
click at [547, 139] on button "Work with us" at bounding box center [511, 140] width 97 height 30
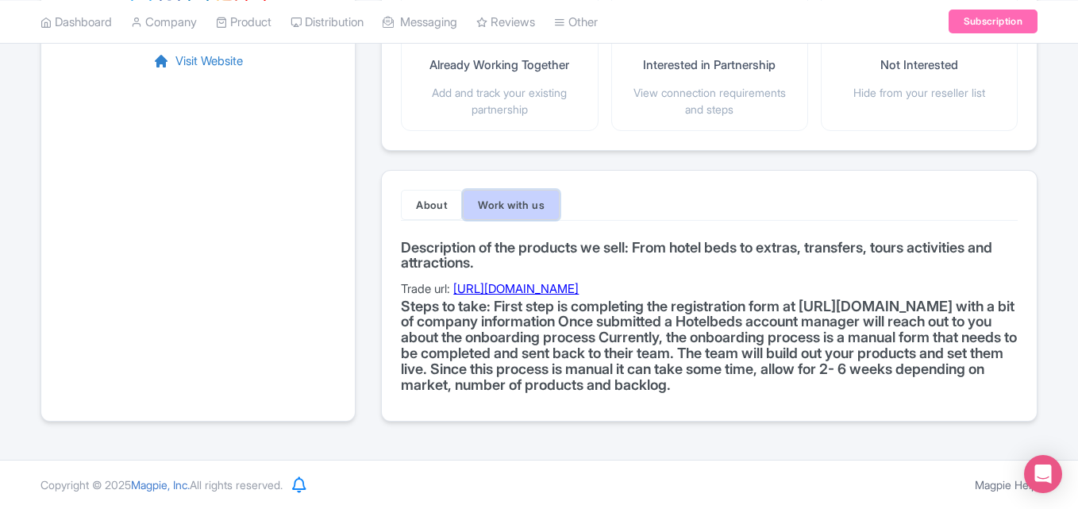
scroll to position [351, 0]
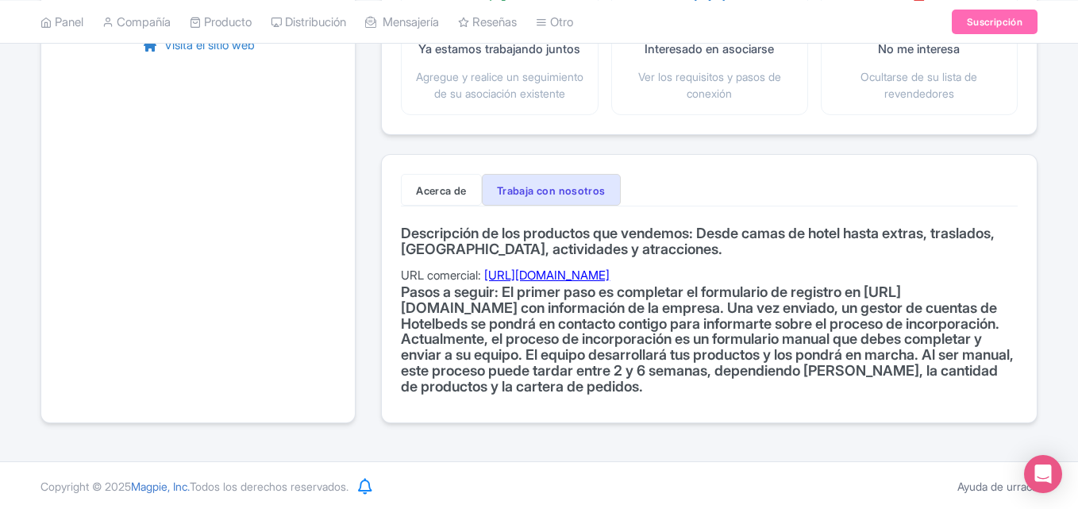
click at [489, 348] on font "Pasos a seguir: El primer paso es completar el formulario de registro en [URL][…" at bounding box center [707, 338] width 613 height 111
drag, startPoint x: 456, startPoint y: 314, endPoint x: 719, endPoint y: 313, distance: 263.5
click at [719, 313] on font "Pasos a seguir: El primer paso es completar el formulario de registro en [URL][…" at bounding box center [707, 338] width 613 height 111
click at [610, 283] on font "[URL][DOMAIN_NAME]" at bounding box center [546, 274] width 125 height 15
